Goal: Transaction & Acquisition: Subscribe to service/newsletter

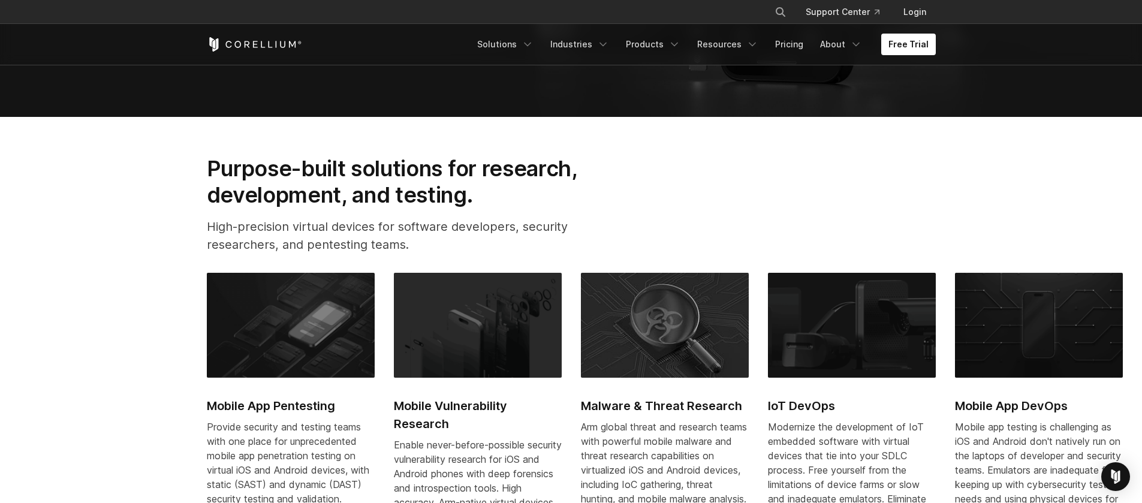
scroll to position [540, 0]
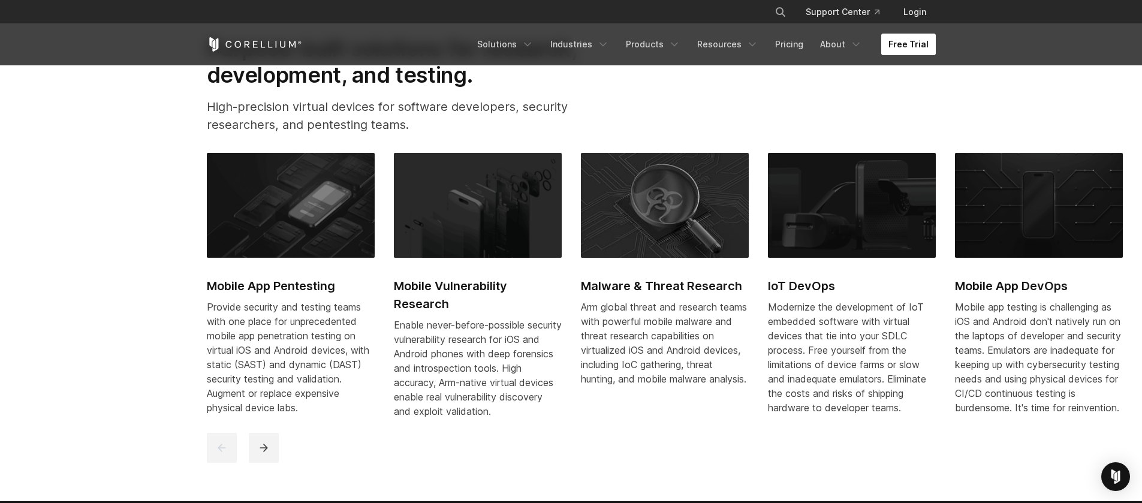
click at [913, 42] on link "Free Trial" at bounding box center [908, 45] width 55 height 22
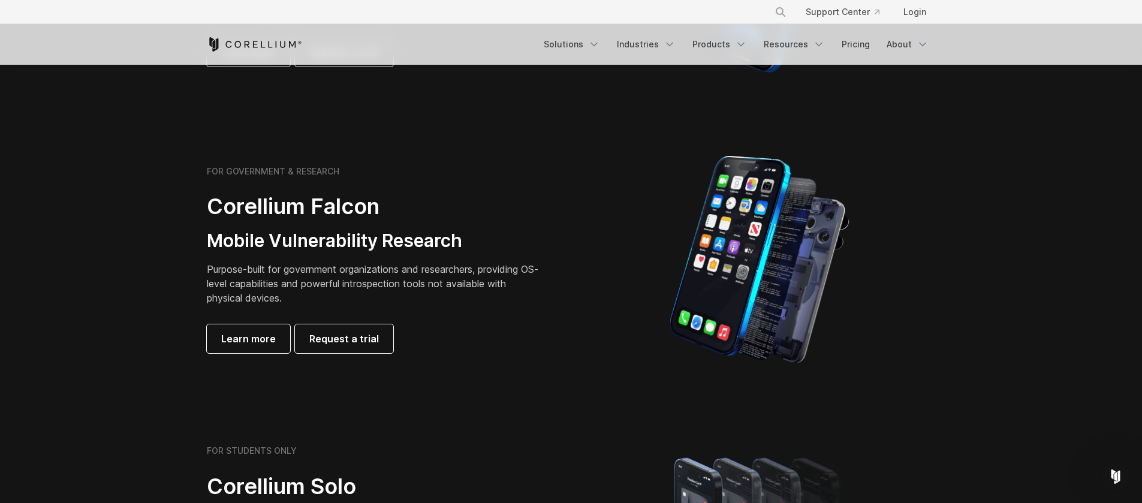
scroll to position [540, 0]
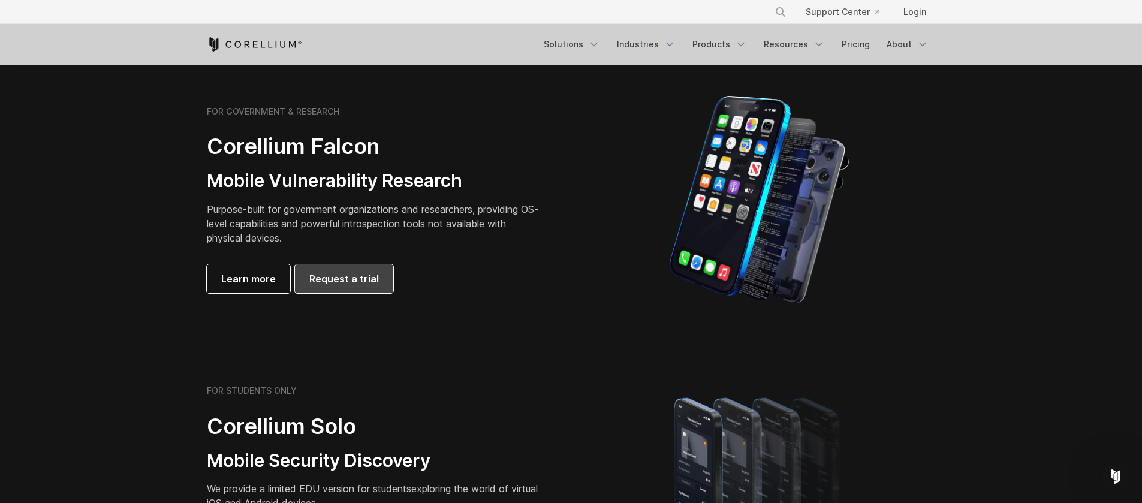
click at [352, 289] on link "Request a trial" at bounding box center [344, 278] width 98 height 29
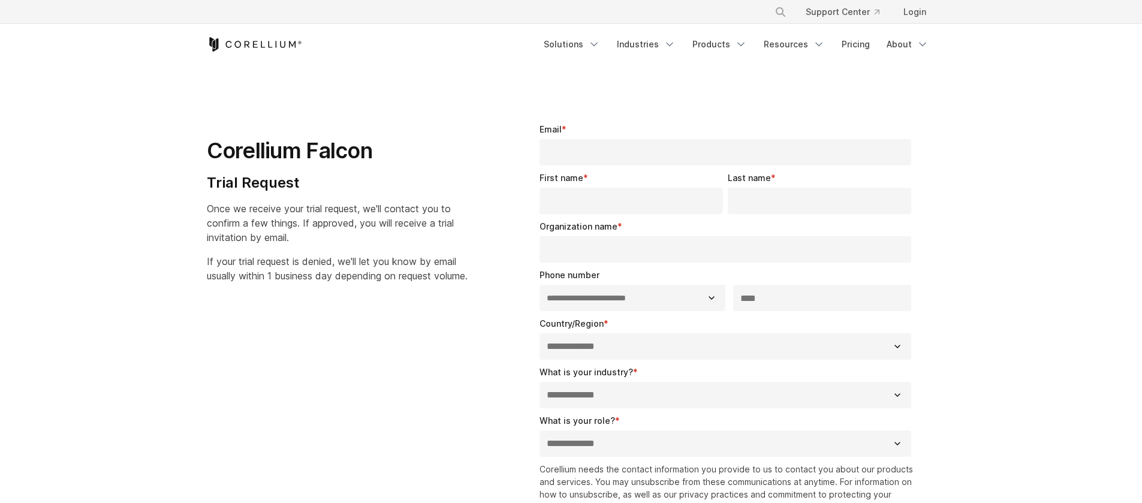
select select "**"
click at [571, 147] on input "Email *" at bounding box center [726, 152] width 372 height 26
click at [571, 148] on input "Email *" at bounding box center [726, 152] width 372 height 26
